Goal: Transaction & Acquisition: Purchase product/service

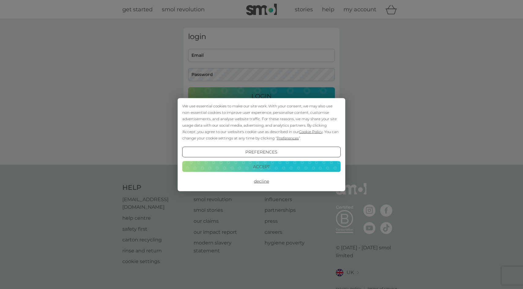
click at [247, 165] on button "Accept" at bounding box center [261, 166] width 158 height 11
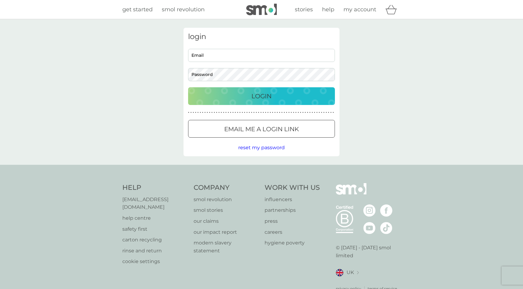
click at [235, 44] on div "login Email Password Login ● ● ● ● ● ● ● ● ● ● ● ● ● ● ● ● ● ● ● ● ● ● ● ● ● ● …" at bounding box center [261, 92] width 156 height 129
click at [234, 52] on input "Email" at bounding box center [261, 55] width 147 height 13
type input "[EMAIL_ADDRESS][DOMAIN_NAME]"
click at [226, 94] on div "Login" at bounding box center [261, 96] width 134 height 10
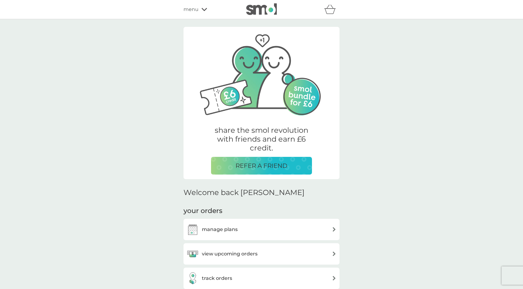
click at [236, 230] on h3 "manage plans" at bounding box center [220, 230] width 36 height 8
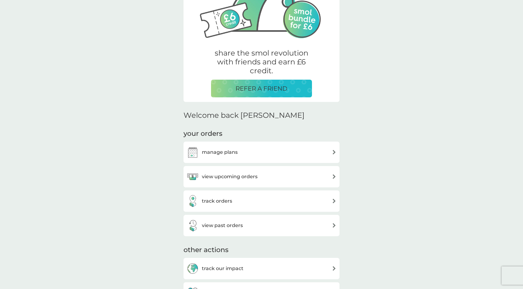
scroll to position [78, 0]
click at [238, 223] on h3 "view past orders" at bounding box center [222, 225] width 41 height 8
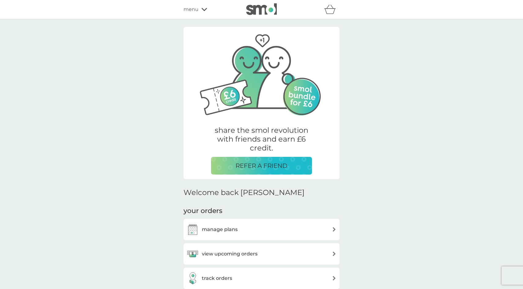
scroll to position [78, 0]
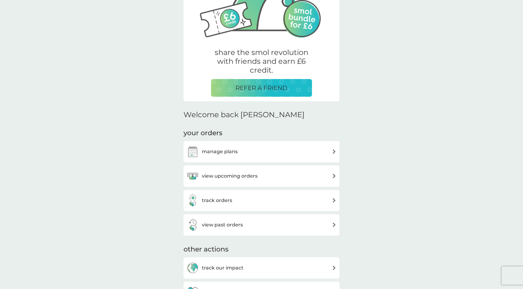
click at [239, 152] on div "manage plans" at bounding box center [261, 152] width 150 height 12
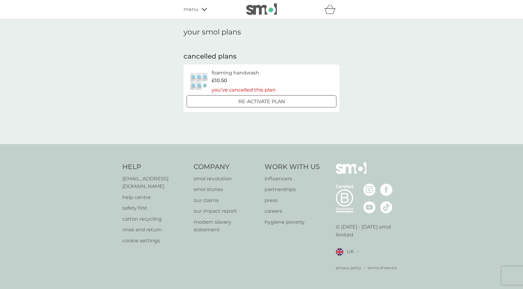
click at [232, 71] on h6 "foaming handwash" at bounding box center [243, 73] width 64 height 8
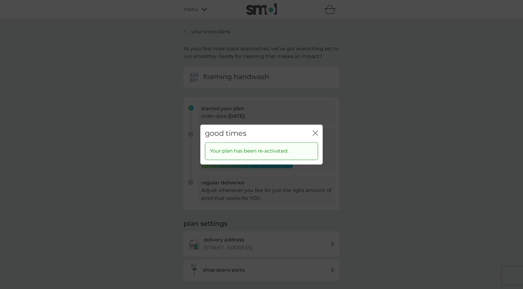
click at [314, 130] on icon "close" at bounding box center [315, 133] width 6 height 6
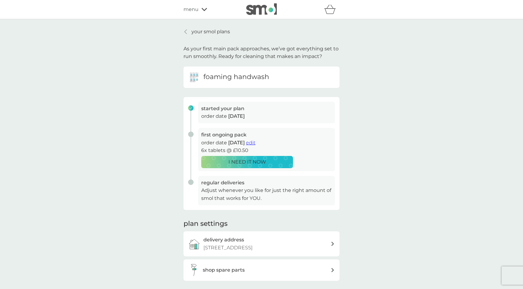
click at [257, 163] on p "I NEED IT NOW" at bounding box center [247, 162] width 38 height 8
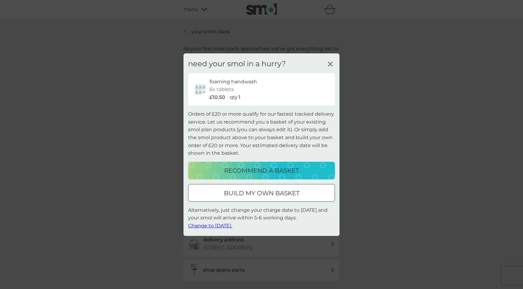
click at [259, 198] on p "build my own basket" at bounding box center [261, 194] width 75 height 10
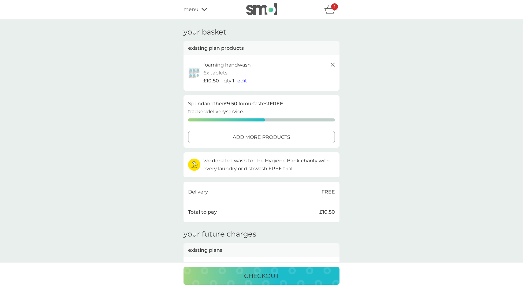
click at [267, 139] on div at bounding box center [261, 137] width 22 height 6
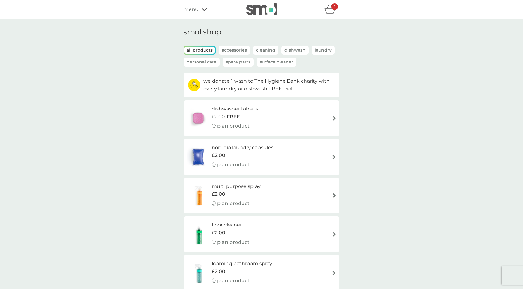
click at [311, 120] on div "dishwasher tablets £2.00 FREE plan product" at bounding box center [261, 118] width 150 height 27
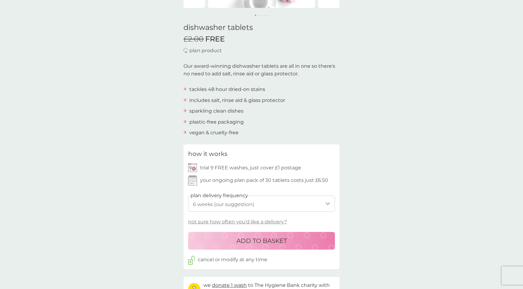
scroll to position [149, 0]
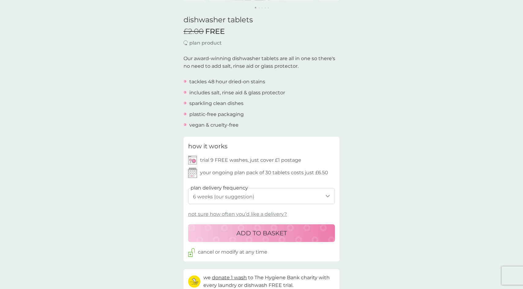
click at [248, 196] on select "1 week 2 weeks 3 weeks 4 weeks 5 weeks 6 weeks (our suggestion) 7 weeks 8 weeks…" at bounding box center [261, 196] width 147 height 16
select select "56"
click at [250, 235] on p "ADD TO BASKET" at bounding box center [261, 234] width 50 height 10
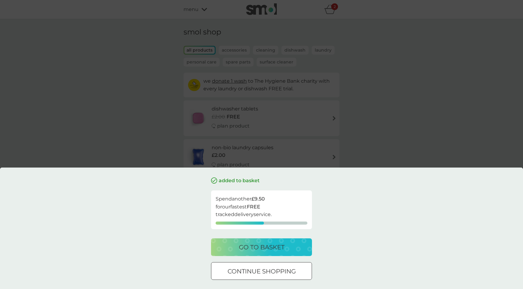
click at [255, 275] on div at bounding box center [261, 272] width 22 height 6
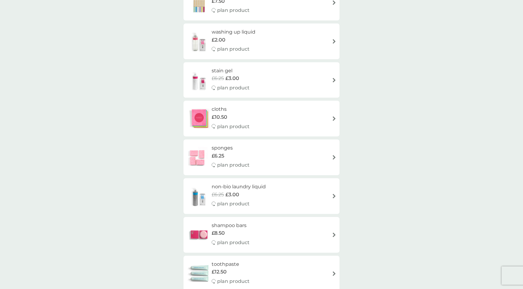
scroll to position [844, 0]
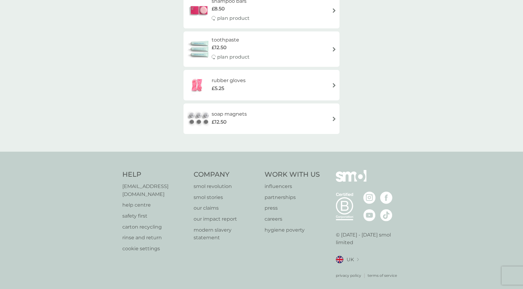
click at [229, 117] on h6 "soap magnets" at bounding box center [228, 114] width 35 height 8
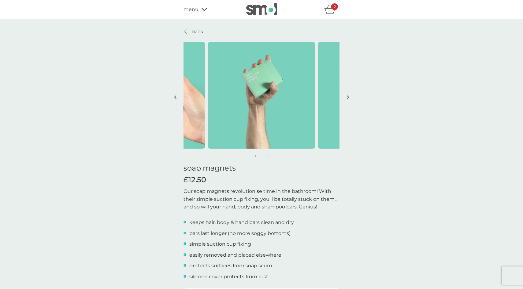
click at [348, 97] on img "button" at bounding box center [348, 97] width 2 height 5
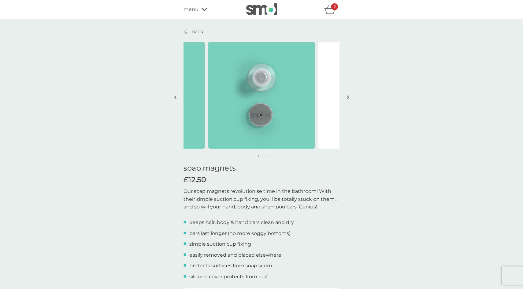
click at [348, 97] on img "button" at bounding box center [348, 97] width 2 height 5
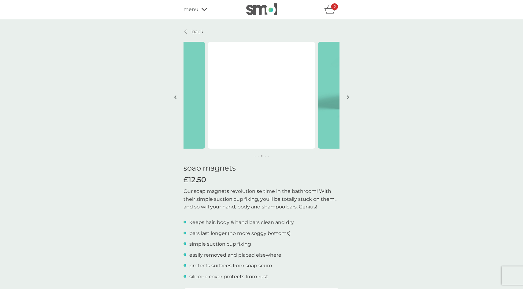
click at [348, 97] on img "button" at bounding box center [348, 97] width 2 height 5
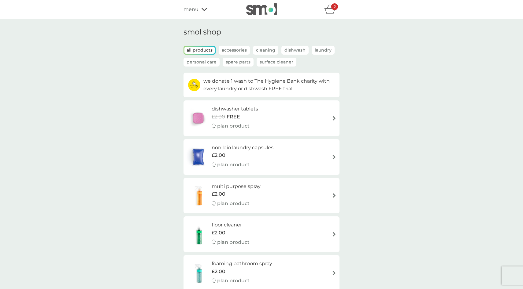
click at [229, 62] on p "Spare Parts" at bounding box center [237, 62] width 31 height 9
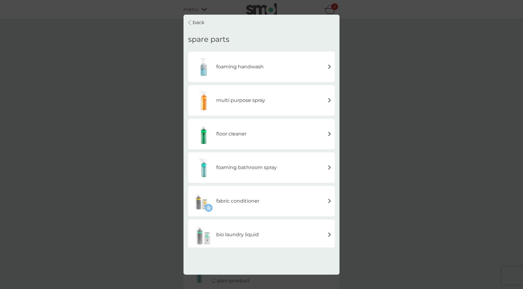
click at [238, 70] on h6 "foaming handwash" at bounding box center [239, 67] width 47 height 8
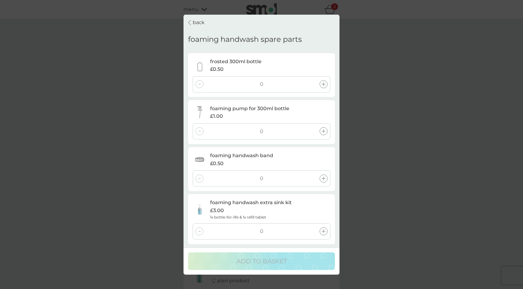
click at [323, 230] on icon at bounding box center [323, 232] width 4 height 4
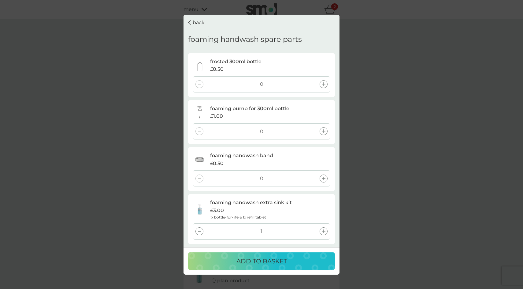
click at [281, 262] on p "ADD TO BASKET" at bounding box center [261, 262] width 50 height 10
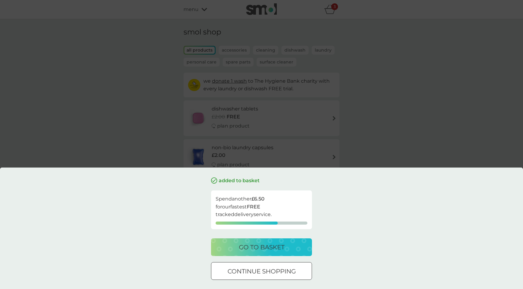
click at [244, 242] on button "go to basket" at bounding box center [261, 248] width 101 height 18
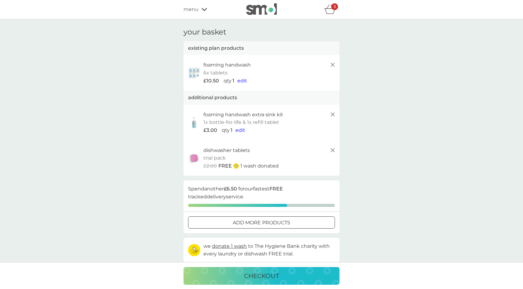
click at [238, 131] on span "edit" at bounding box center [240, 130] width 10 height 6
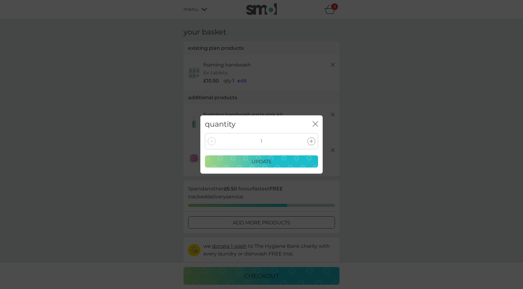
click at [311, 141] on icon at bounding box center [311, 142] width 4 height 4
click at [271, 162] on p "update" at bounding box center [261, 162] width 20 height 8
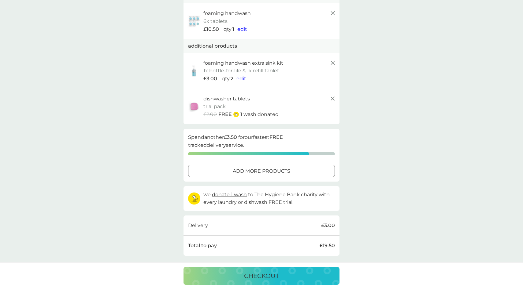
scroll to position [70, 0]
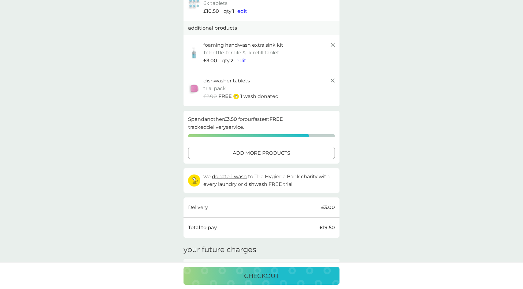
click at [262, 150] on div at bounding box center [261, 153] width 22 height 6
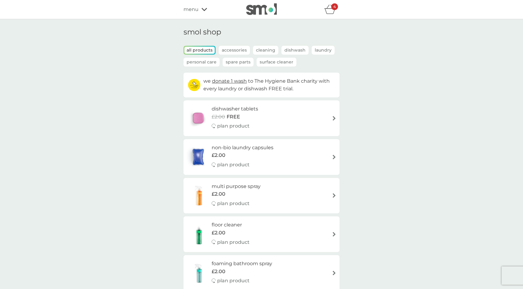
click at [271, 64] on p "Surface Cleaner" at bounding box center [276, 62] width 40 height 9
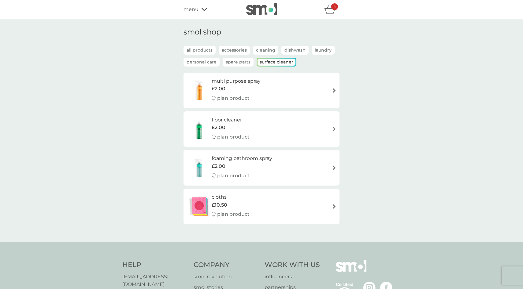
click at [206, 48] on p "all products" at bounding box center [199, 50] width 32 height 9
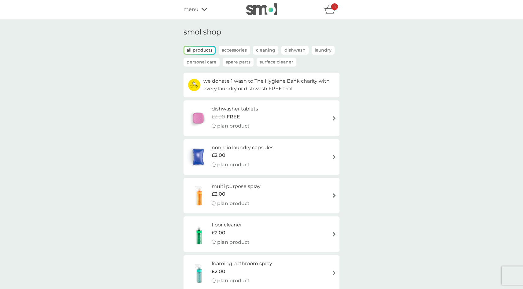
scroll to position [17, 0]
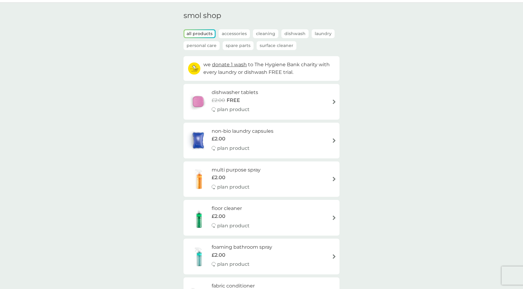
click at [223, 249] on h6 "foaming bathroom spray" at bounding box center [241, 248] width 61 height 8
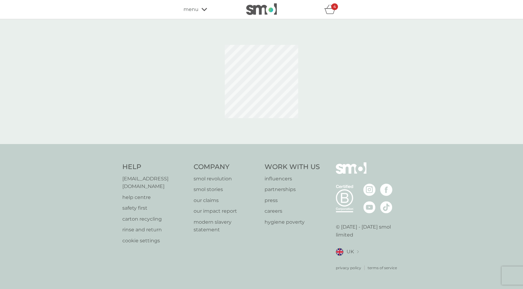
select select "182"
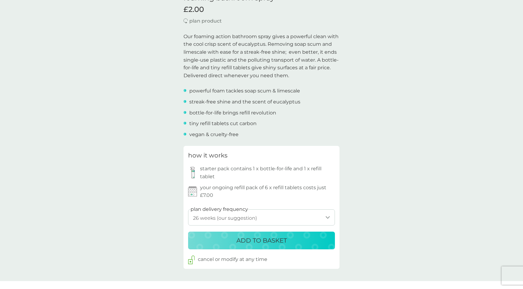
scroll to position [172, 0]
click at [235, 216] on select "1 week 2 weeks 3 weeks 4 weeks 5 weeks 6 weeks 7 weeks 8 weeks 9 weeks 10 weeks…" at bounding box center [261, 216] width 147 height 16
click at [246, 238] on p "ADD TO BASKET" at bounding box center [261, 240] width 50 height 10
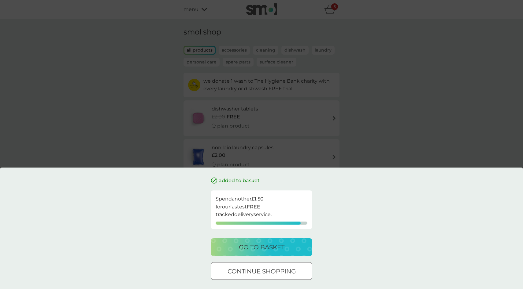
click at [111, 110] on div "added to basket Spend another £1.50 for our fastest FREE tracked delivery servi…" at bounding box center [261, 144] width 523 height 289
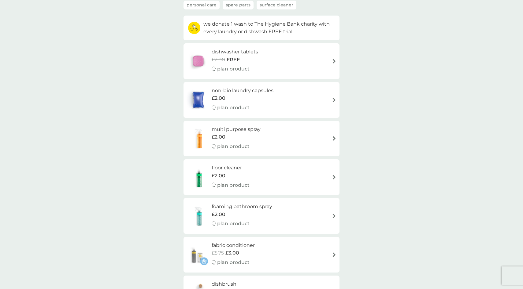
scroll to position [58, 0]
click at [243, 208] on h6 "foaming bathroom spray" at bounding box center [241, 206] width 61 height 8
select select "182"
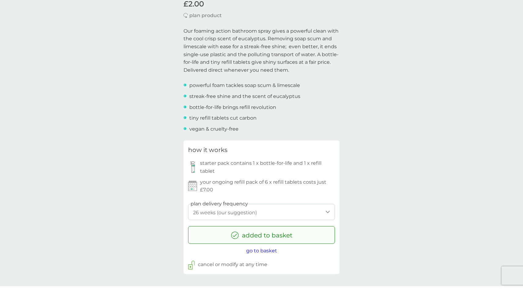
scroll to position [188, 0]
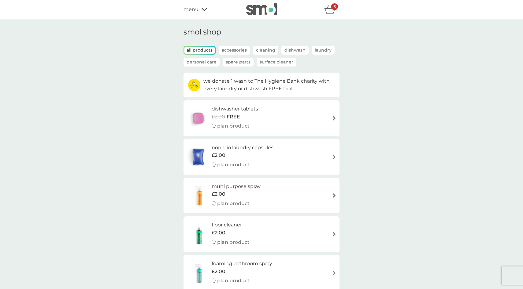
click at [331, 9] on div "5" at bounding box center [334, 6] width 7 height 7
click at [239, 50] on p "Accessories" at bounding box center [233, 50] width 31 height 9
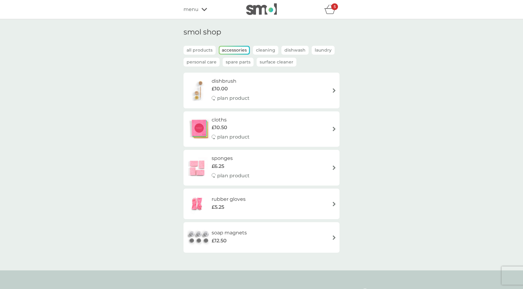
click at [198, 50] on p "all products" at bounding box center [199, 50] width 32 height 9
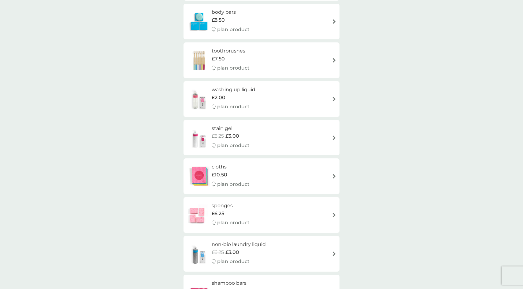
scroll to position [564, 0]
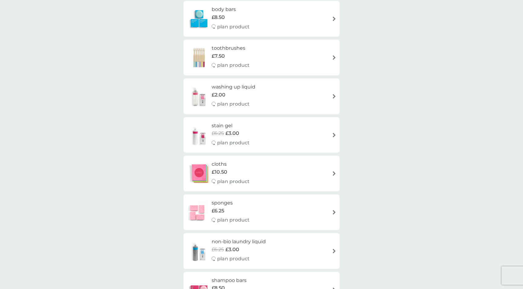
click at [195, 95] on img at bounding box center [198, 96] width 25 height 21
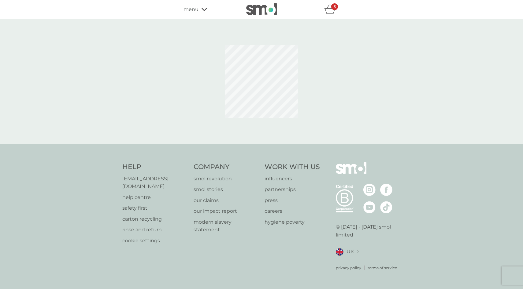
select select "112"
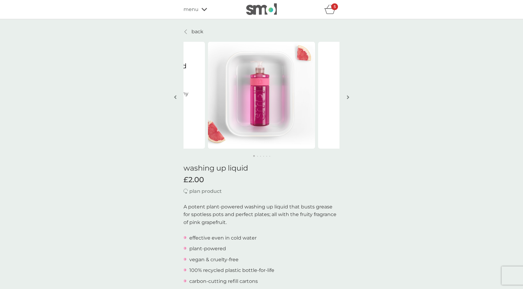
click at [346, 98] on button "button" at bounding box center [347, 98] width 5 height 31
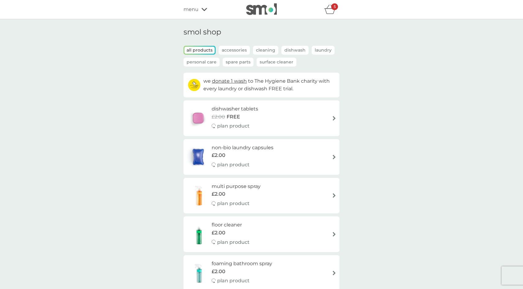
click at [237, 63] on p "Spare Parts" at bounding box center [237, 62] width 31 height 9
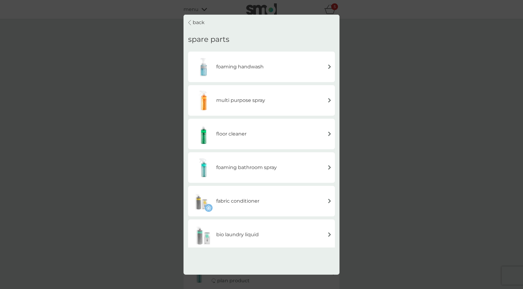
click at [118, 121] on div "back spare parts foaming handwash multi purpose spray floor cleaner foaming bat…" at bounding box center [261, 144] width 523 height 289
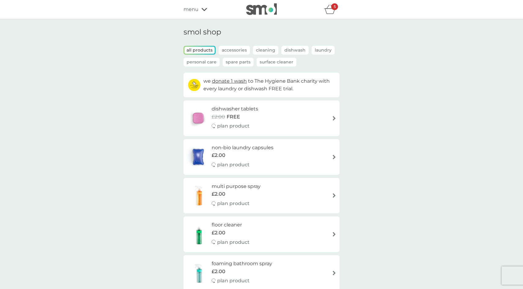
click at [271, 48] on p "Cleaning" at bounding box center [265, 50] width 25 height 9
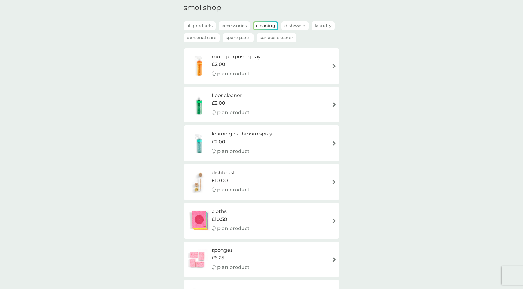
scroll to position [28, 0]
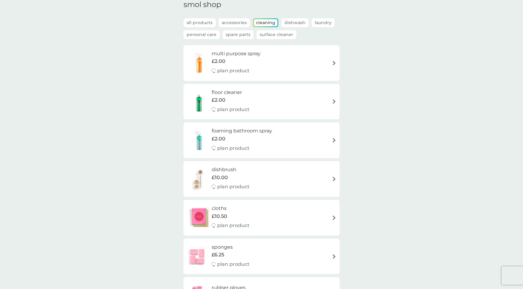
click at [215, 206] on h6 "cloths" at bounding box center [230, 209] width 38 height 8
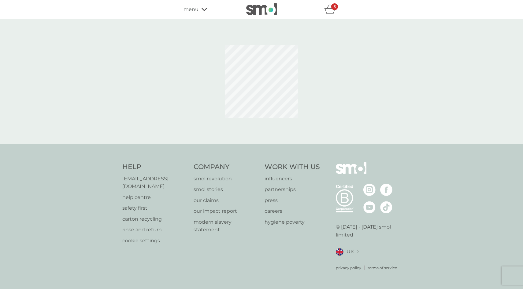
select select "91"
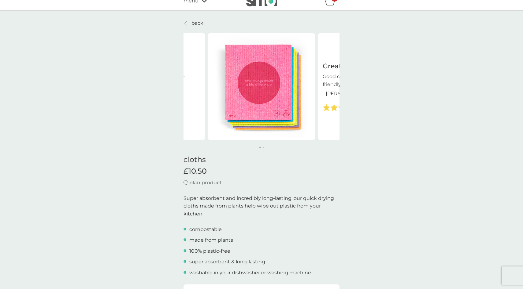
scroll to position [10, 0]
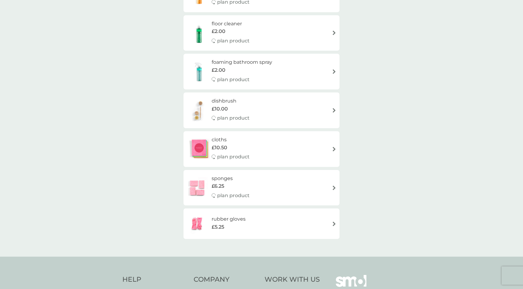
scroll to position [97, 0]
click at [192, 188] on img at bounding box center [196, 186] width 21 height 21
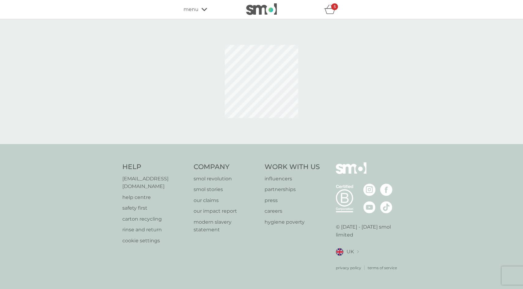
select select "63"
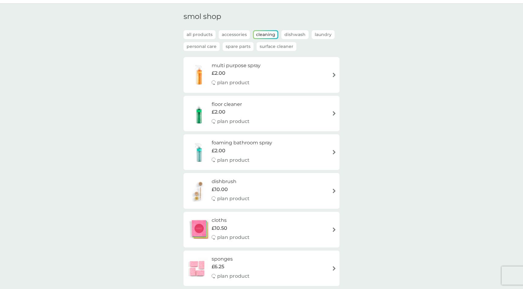
scroll to position [16, 0]
click at [300, 37] on p "Dishwash" at bounding box center [294, 34] width 27 height 9
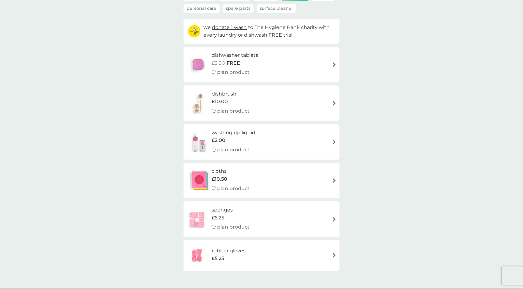
scroll to position [0, 0]
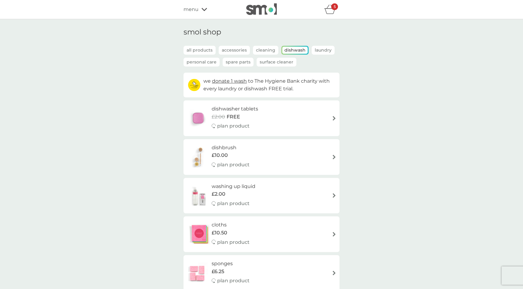
click at [319, 47] on p "Laundry" at bounding box center [322, 50] width 23 height 9
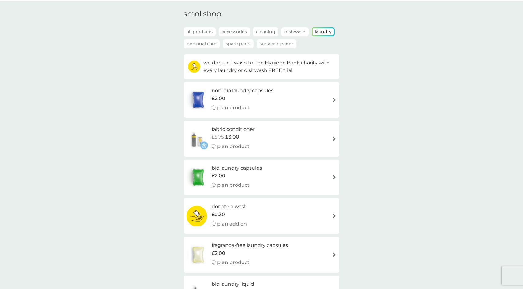
scroll to position [17, 0]
click at [210, 47] on p "Personal Care" at bounding box center [201, 44] width 36 height 9
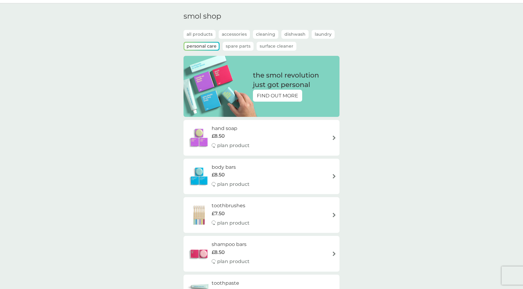
scroll to position [16, 0]
click at [232, 45] on p "Spare Parts" at bounding box center [237, 46] width 31 height 9
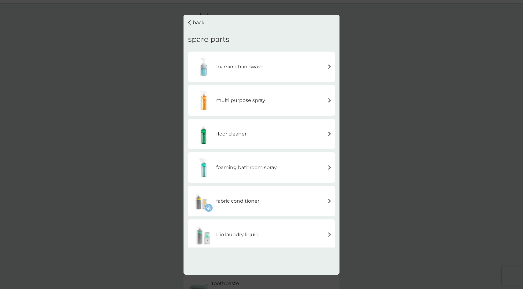
click at [116, 107] on div "back spare parts foaming handwash multi purpose spray floor cleaner foaming bat…" at bounding box center [261, 144] width 523 height 289
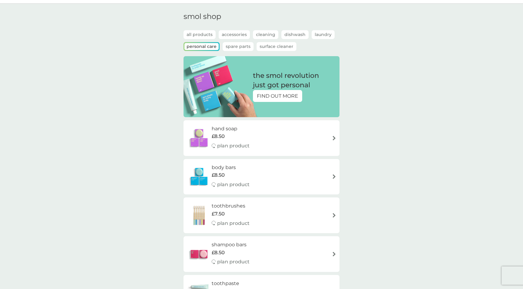
click at [274, 47] on p "Surface Cleaner" at bounding box center [276, 46] width 40 height 9
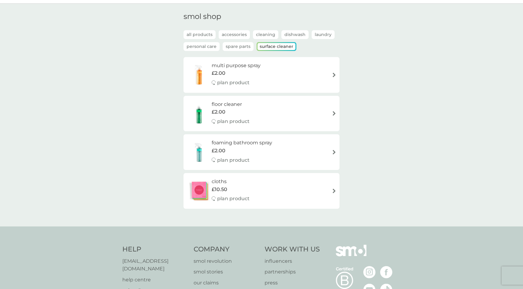
click at [204, 36] on p "all products" at bounding box center [199, 34] width 32 height 9
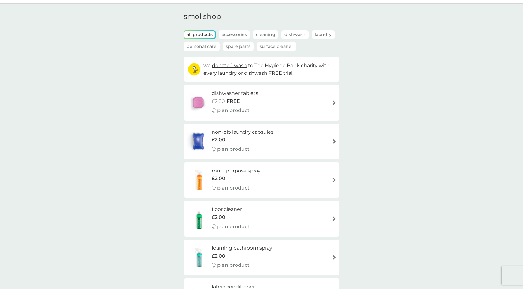
click at [264, 134] on h6 "non-bio laundry capsules" at bounding box center [242, 132] width 62 height 8
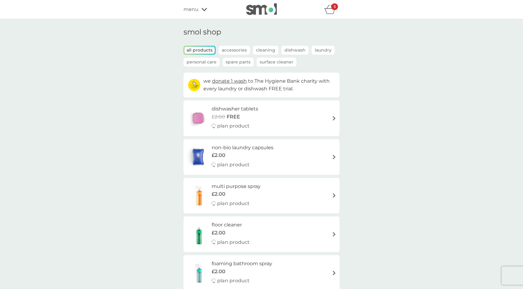
select select "42"
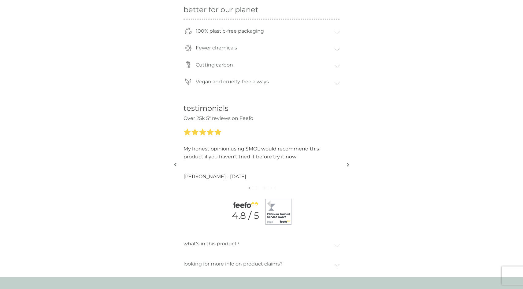
scroll to position [572, 0]
click at [345, 164] on button "button" at bounding box center [347, 165] width 5 height 31
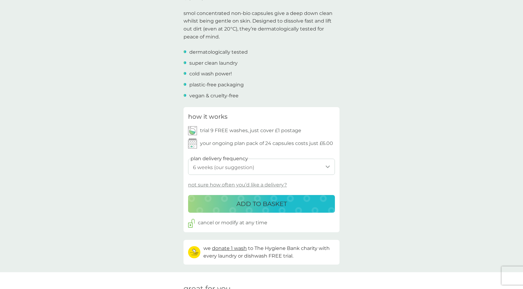
scroll to position [0, 0]
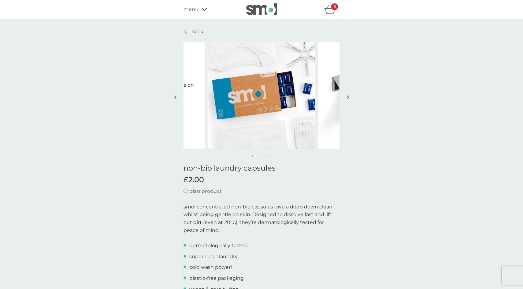
click at [328, 9] on icon "basket" at bounding box center [330, 12] width 10 height 6
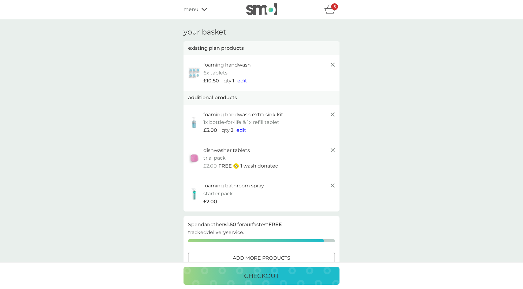
select select "42"
click at [240, 82] on span "edit" at bounding box center [242, 81] width 10 height 6
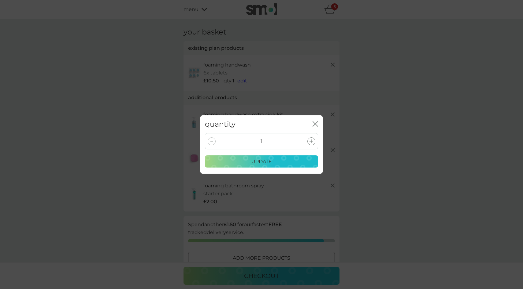
click at [309, 142] on icon at bounding box center [311, 142] width 4 height 4
click at [267, 163] on p "update" at bounding box center [261, 162] width 20 height 8
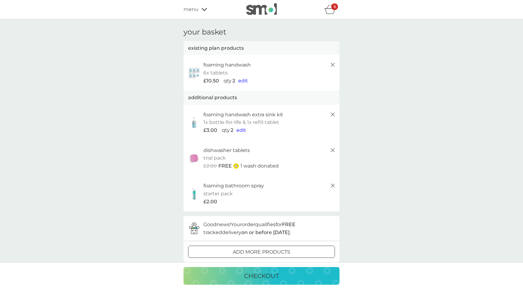
click at [246, 255] on p "add more products" at bounding box center [261, 252] width 57 height 8
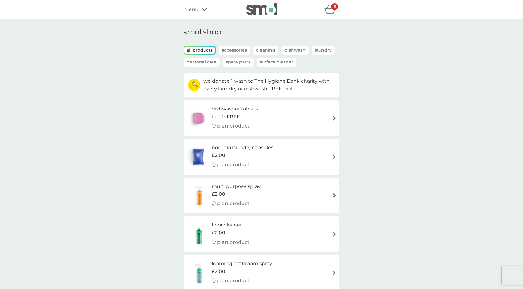
click at [243, 113] on div "£2.00 FREE" at bounding box center [234, 117] width 46 height 8
select select "42"
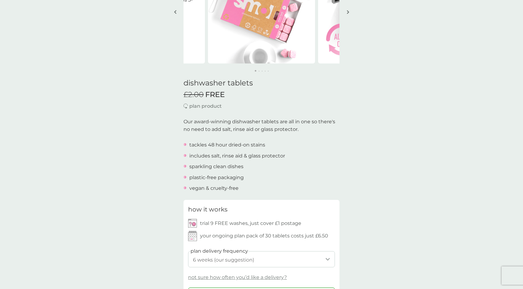
scroll to position [86, 0]
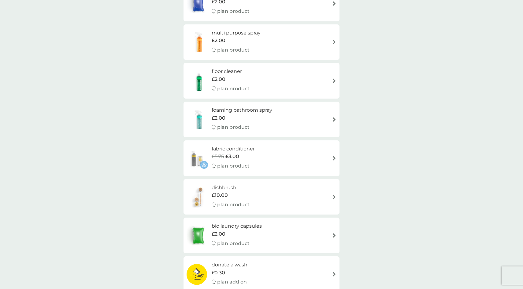
scroll to position [159, 0]
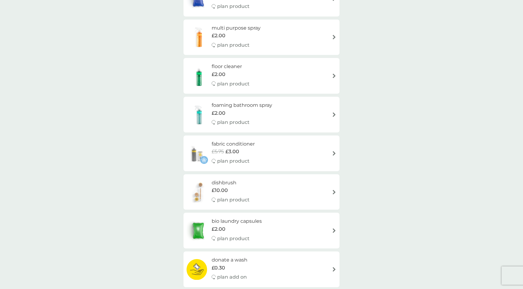
select select "42"
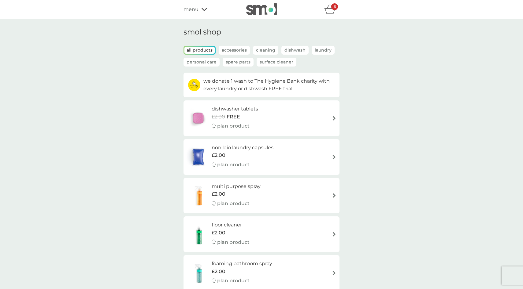
scroll to position [159, 0]
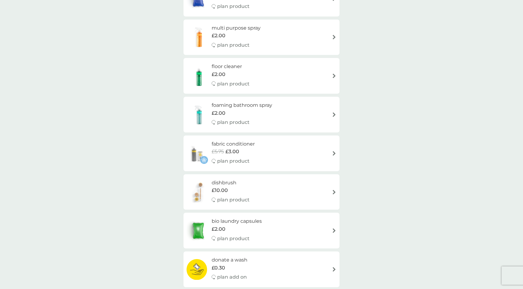
click at [236, 109] on div "£2.00" at bounding box center [241, 113] width 61 height 8
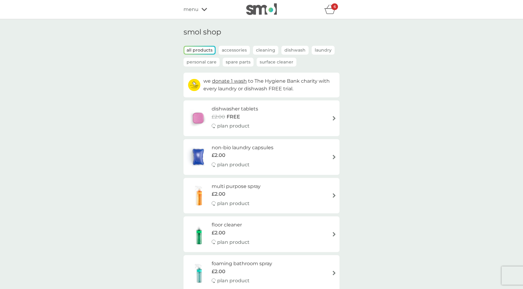
select select "182"
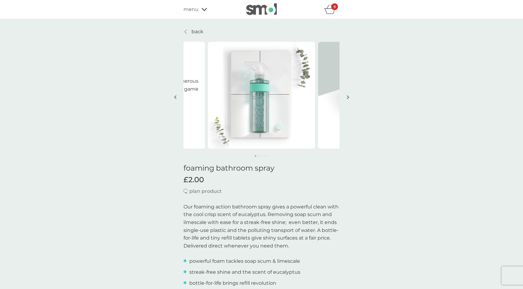
click at [332, 8] on div "6" at bounding box center [334, 6] width 7 height 7
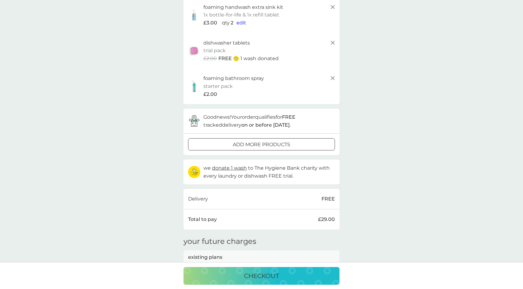
scroll to position [109, 0]
click at [280, 275] on div "checkout" at bounding box center [261, 276] width 144 height 10
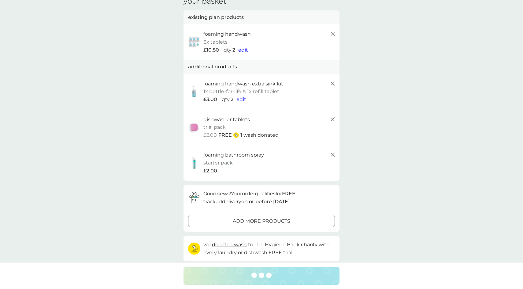
scroll to position [30, 0]
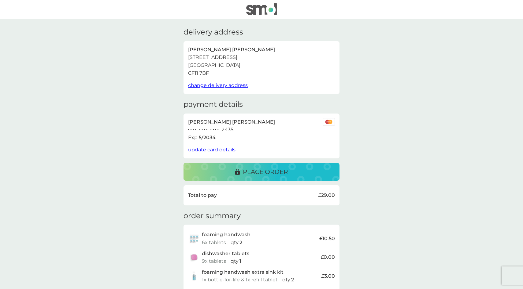
click at [266, 169] on p "place order" at bounding box center [265, 172] width 45 height 10
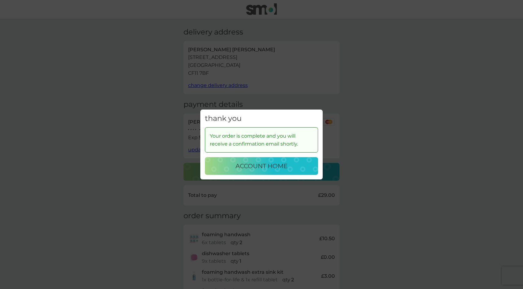
click at [266, 169] on p "account home" at bounding box center [261, 166] width 52 height 10
